Goal: Ask a question

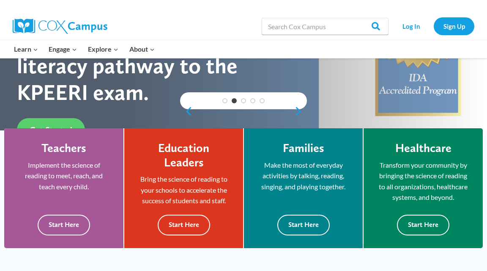
scroll to position [142, 0]
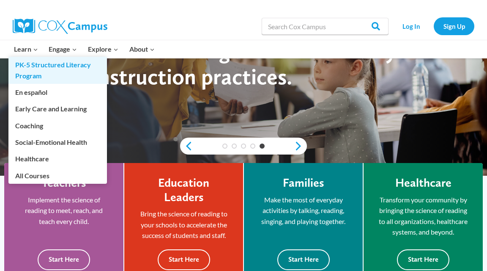
click at [54, 71] on link "PK-5 Structured Literacy Program" at bounding box center [57, 70] width 99 height 27
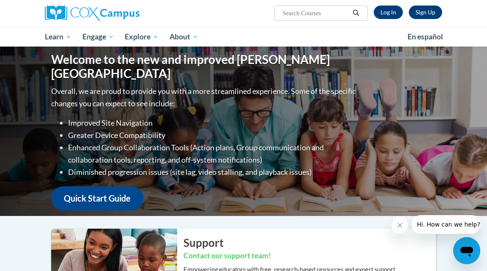
scroll to position [65, 0]
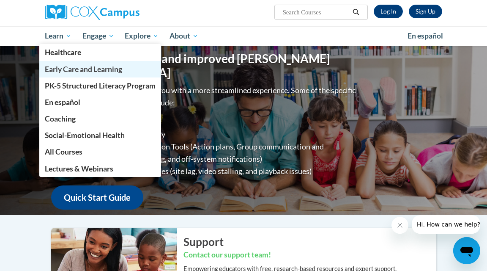
click at [67, 69] on span "Early Care and Learning" at bounding box center [83, 69] width 77 height 9
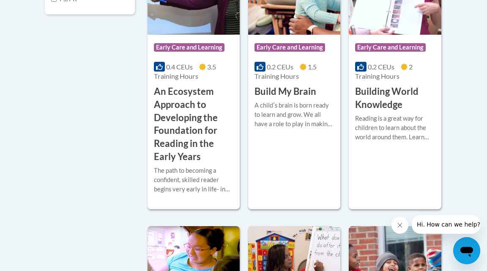
scroll to position [360, 0]
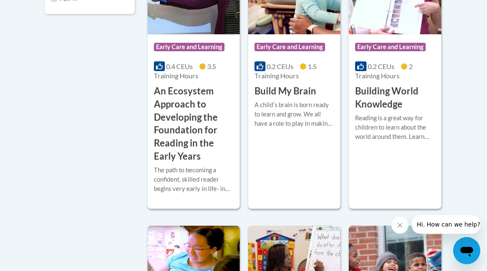
click at [458, 257] on div "Open messaging window" at bounding box center [466, 250] width 25 height 25
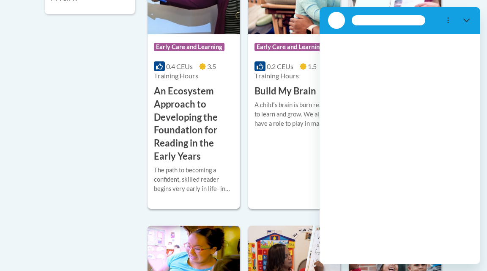
scroll to position [0, 0]
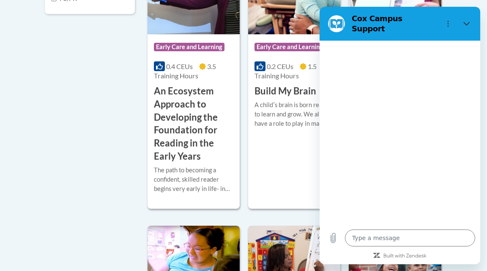
type textarea "x"
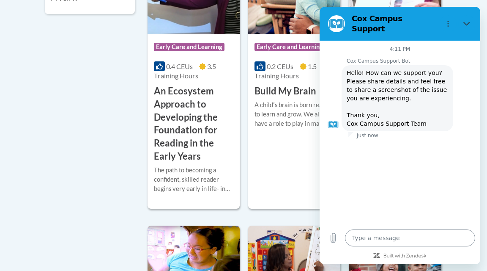
click at [398, 236] on textarea at bounding box center [410, 237] width 130 height 17
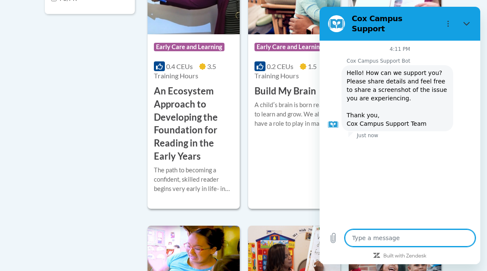
type textarea "A"
type textarea "x"
type textarea "Ar"
type textarea "x"
type textarea "Are"
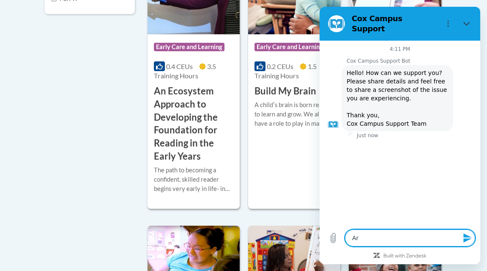
type textarea "x"
type textarea "Are"
type textarea "x"
type textarea "Are t"
type textarea "x"
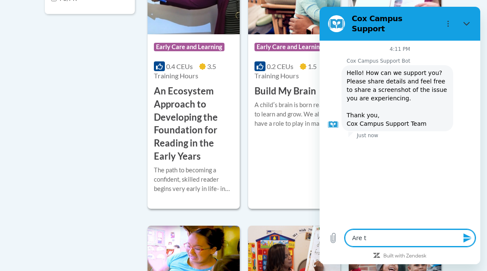
type textarea "Are th"
type textarea "x"
type textarea "Are the"
type textarea "x"
type textarea "Are thes"
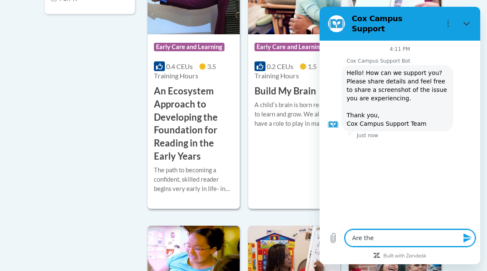
type textarea "x"
type textarea "Are these"
type textarea "x"
type textarea "Are these"
type textarea "x"
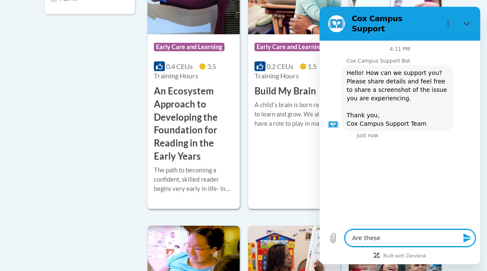
type textarea "Are these a"
type textarea "x"
type textarea "Are these ap"
type textarea "x"
type textarea "Are these app"
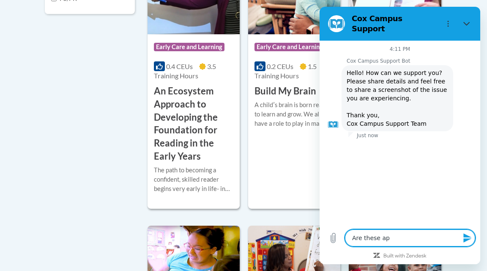
type textarea "x"
type textarea "Are these appr"
type textarea "x"
type textarea "Are these appro"
type textarea "x"
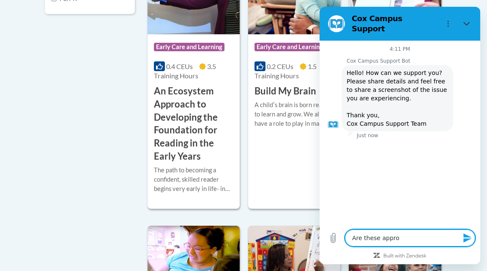
type textarea "Are these approv"
type textarea "x"
type textarea "Are these approve"
type textarea "x"
type textarea "Are these approved"
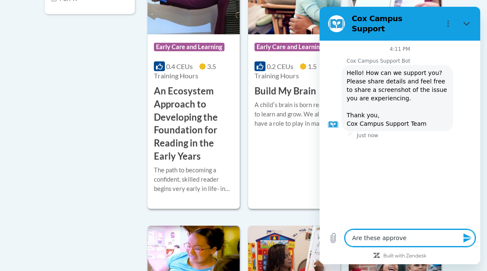
type textarea "x"
type textarea "Are these approved"
type textarea "x"
type textarea "Are these approved f"
type textarea "x"
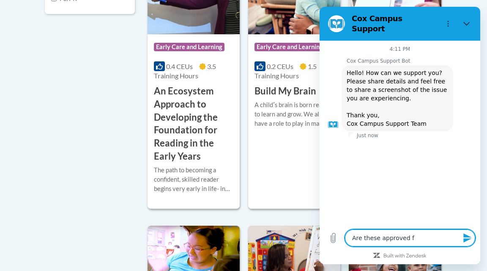
type textarea "Are these approved fo"
type textarea "x"
type textarea "Are these approved for"
type textarea "x"
type textarea "Are these approved for"
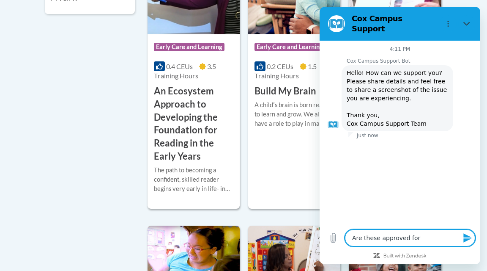
type textarea "x"
type textarea "Are these approved for t"
type textarea "x"
type textarea "Are these approved for th"
type textarea "x"
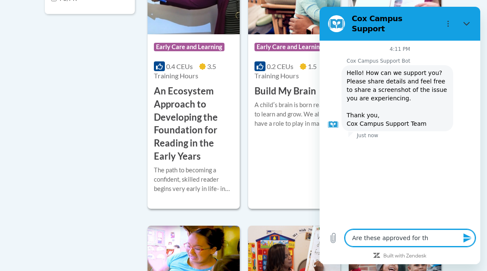
type textarea "Are these approved for the"
type textarea "x"
type textarea "Are these approved for the"
type textarea "x"
type textarea "Are these approved for the s"
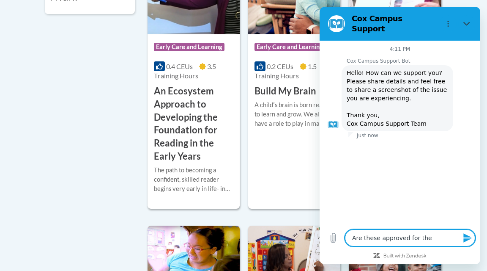
type textarea "x"
type textarea "Are these approved for the st"
type textarea "x"
type textarea "Are these approved for the sta"
type textarea "x"
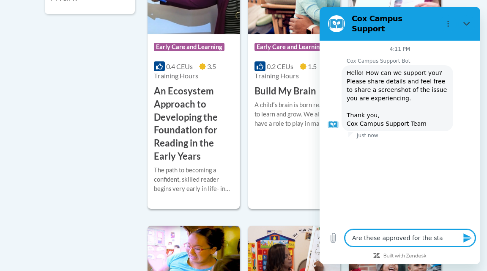
type textarea "Are these approved for the stat"
type textarea "x"
type textarea "Are these approved for the state"
type textarea "x"
type textarea "Are these approved for the state"
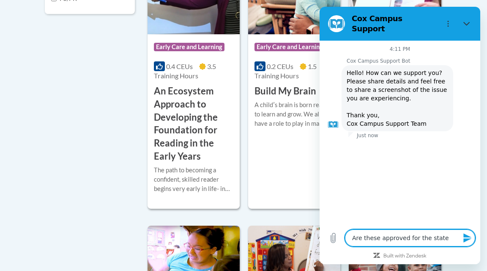
type textarea "x"
type textarea "Are these approved for the state h"
type textarea "x"
type textarea "Are these approved for the state"
type textarea "x"
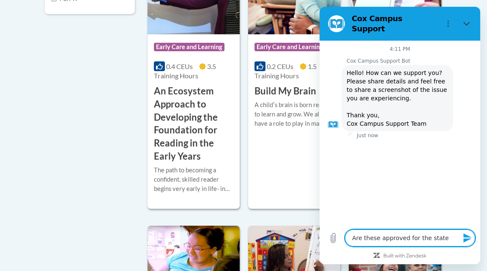
type textarea "Are these approved for the state o"
type textarea "x"
type textarea "Are these approved for the state of"
type textarea "x"
type textarea "Are these approved for the state of"
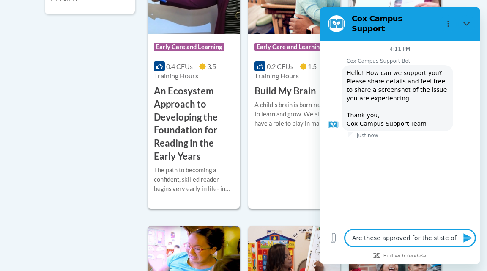
type textarea "x"
type textarea "Are these approved for the state of h"
type textarea "x"
type textarea "Are these approved for the state of ha"
type textarea "x"
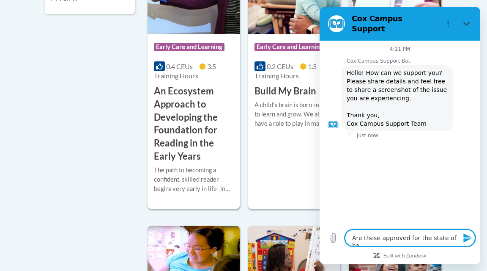
type textarea "Are these approved for the state of haw"
type textarea "x"
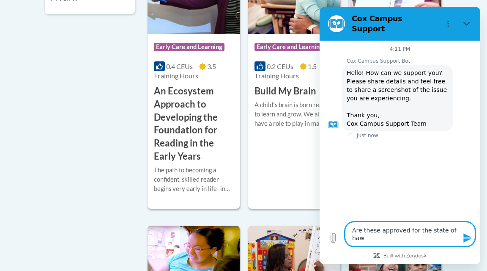
type textarea "Are these approved for the state of hawa"
type textarea "x"
type textarea "Are these approved for the state of hawai"
type textarea "x"
type textarea "Are these approved for the state of hawaii"
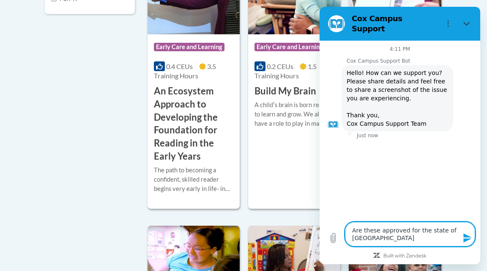
type textarea "x"
type textarea "Are these approved for the state of Hawaii?"
type textarea "x"
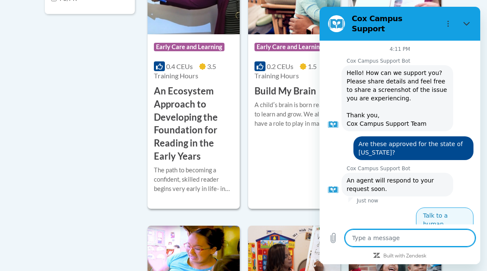
click at [428, 212] on button "Talk to a human" at bounding box center [445, 219] width 58 height 25
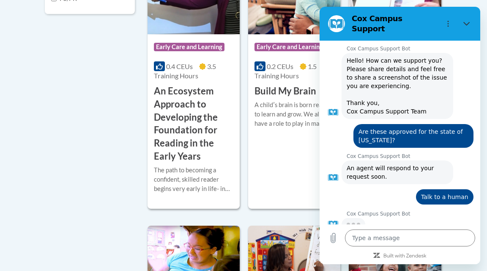
scroll to position [11, 0]
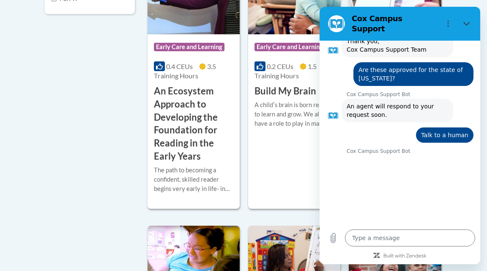
type textarea "x"
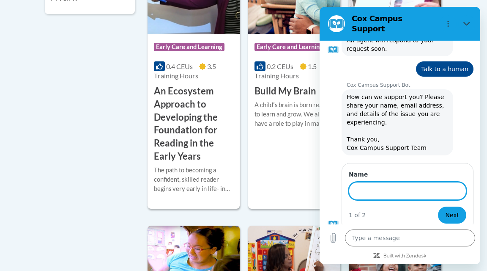
scroll to position [139, 0]
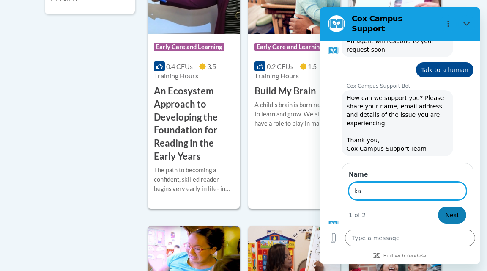
type input "k"
type input "Kat"
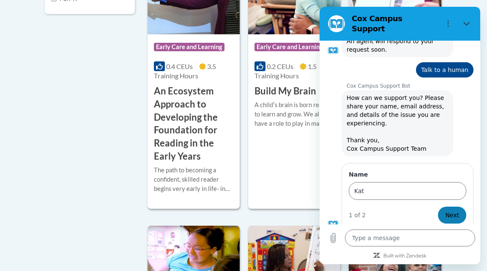
click at [461, 208] on button "Next" at bounding box center [452, 214] width 28 height 17
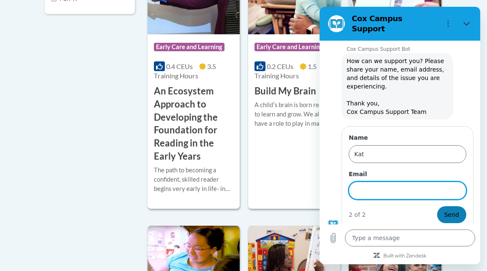
scroll to position [175, 0]
click at [438, 182] on input "Email" at bounding box center [408, 191] width 118 height 18
type input "V"
type input "vbs.kat11@gmail.com"
click at [444, 206] on button "Send" at bounding box center [451, 214] width 29 height 17
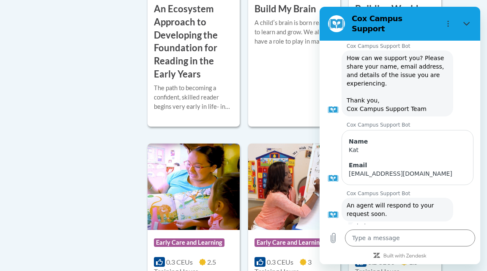
scroll to position [443, 0]
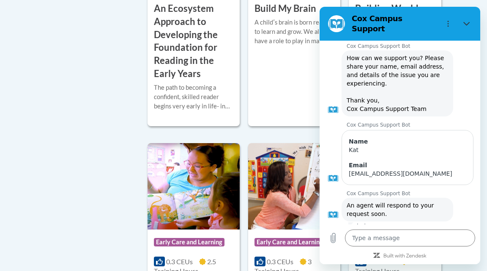
type textarea "x"
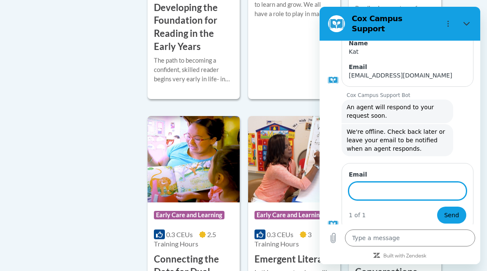
scroll to position [471, 0]
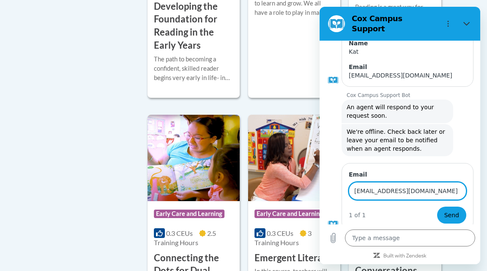
type input "vbs.kat11@gmail.com"
click at [452, 208] on button "Send" at bounding box center [451, 214] width 29 height 17
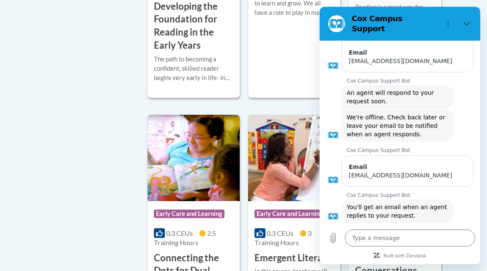
scroll to position [293, 0]
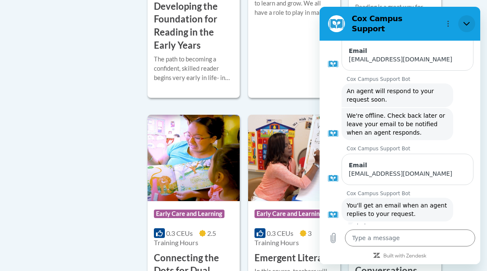
click at [470, 16] on button "Close" at bounding box center [466, 23] width 17 height 17
type textarea "x"
